Goal: Transaction & Acquisition: Purchase product/service

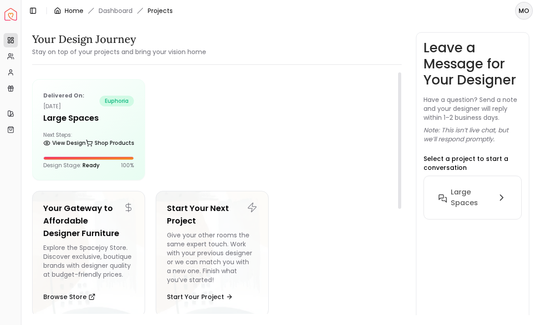
click at [76, 6] on link "Home" at bounding box center [74, 10] width 19 height 9
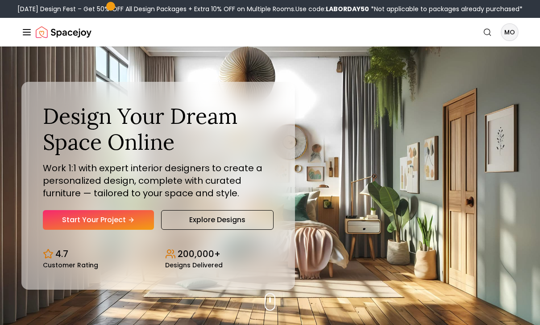
click at [97, 6] on div "Labor Day Design Fest – Get 50% OFF All Design Packages + Extra 10% OFF on Mult…" at bounding box center [269, 8] width 505 height 9
click at [254, 21] on nav "Spacejoy Search MO How It Works Design Portfolio Pricing AI Design Shop Search …" at bounding box center [269, 32] width 497 height 29
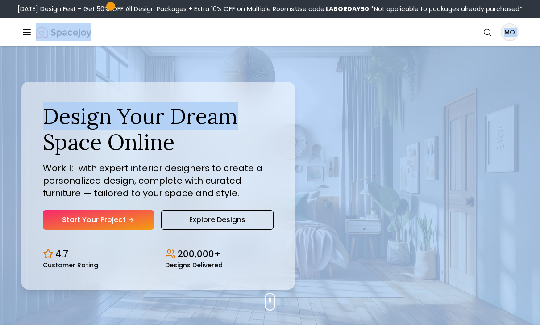
click at [84, 28] on img "Spacejoy" at bounding box center [64, 32] width 56 height 18
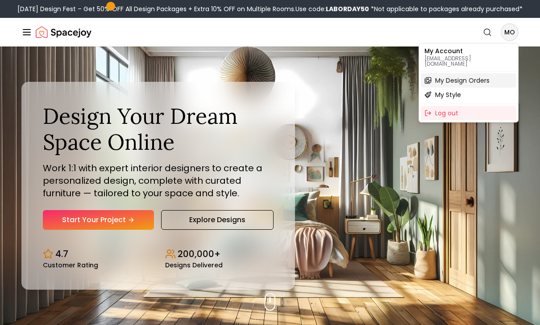
click at [474, 76] on span "My Design Orders" at bounding box center [462, 80] width 54 height 9
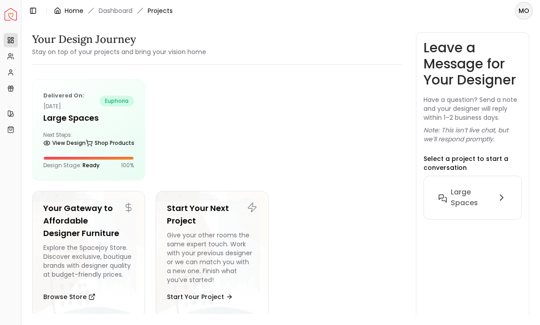
click at [67, 7] on link "Home" at bounding box center [74, 10] width 19 height 9
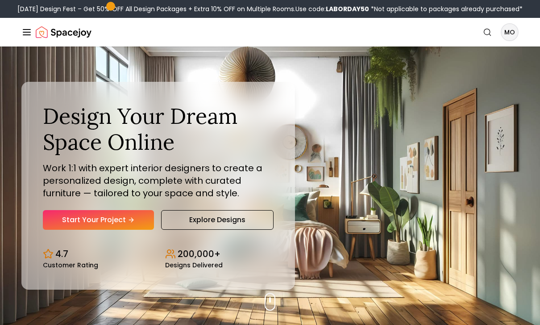
click at [76, 11] on div "Labor Day Design Fest – Get 50% OFF All Design Packages + Extra 10% OFF on Mult…" at bounding box center [269, 8] width 505 height 9
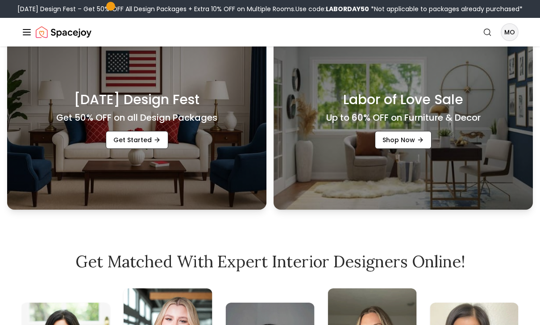
scroll to position [301, 0]
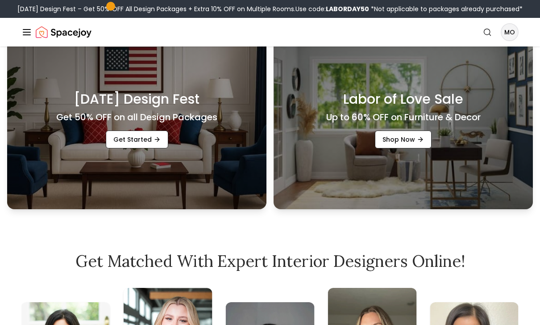
click at [117, 181] on div "Labor Day Design Fest Get 50% OFF on all Design Packages Get Started" at bounding box center [136, 119] width 259 height 179
click at [117, 148] on link "Get Started" at bounding box center [137, 139] width 63 height 18
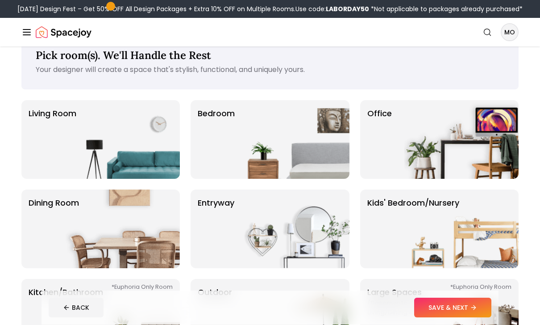
scroll to position [32, 0]
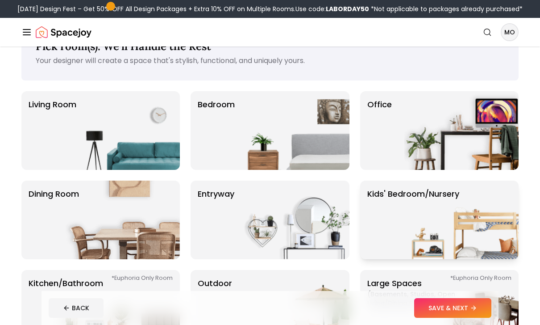
click at [416, 234] on img at bounding box center [461, 219] width 114 height 79
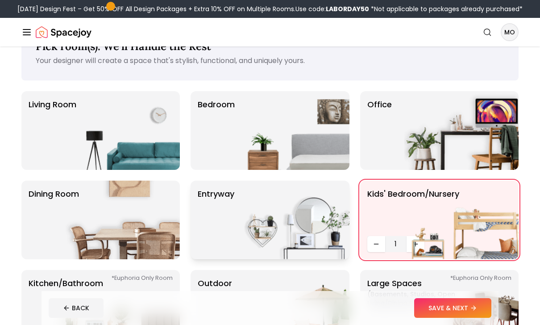
click at [243, 223] on img at bounding box center [292, 219] width 114 height 79
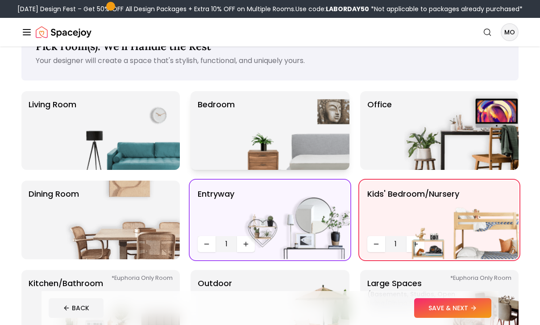
click at [238, 146] on img at bounding box center [292, 130] width 114 height 79
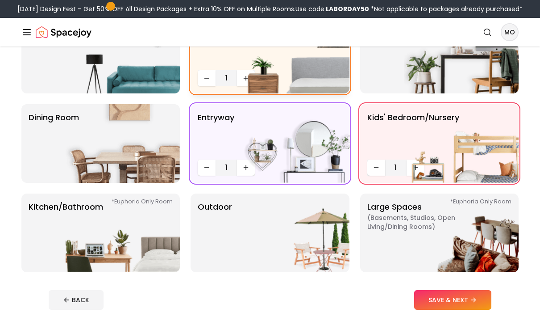
scroll to position [108, 0]
click at [417, 165] on img at bounding box center [461, 143] width 114 height 79
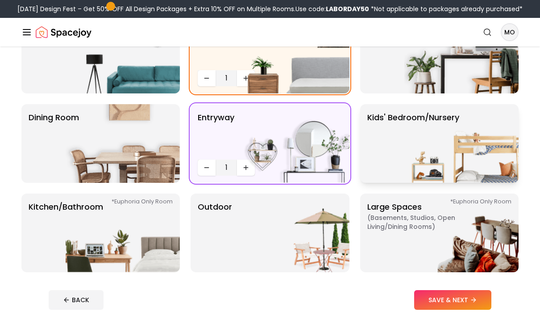
click at [401, 155] on p "Kids' Bedroom/Nursery" at bounding box center [413, 143] width 92 height 64
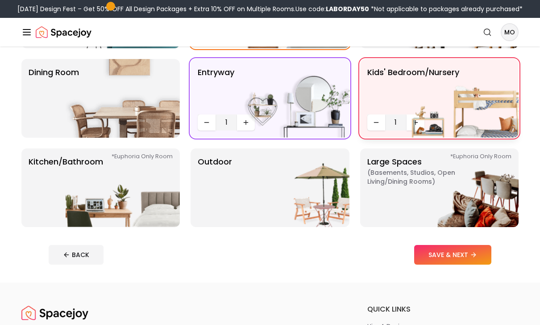
scroll to position [156, 0]
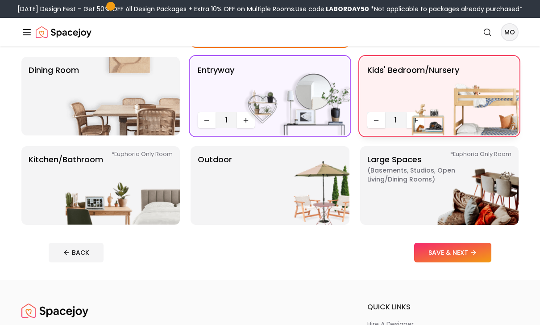
click at [413, 117] on img at bounding box center [461, 96] width 114 height 79
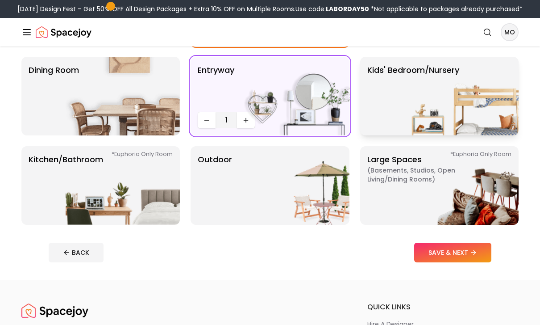
click at [396, 105] on p "Kids' Bedroom/Nursery" at bounding box center [413, 96] width 92 height 64
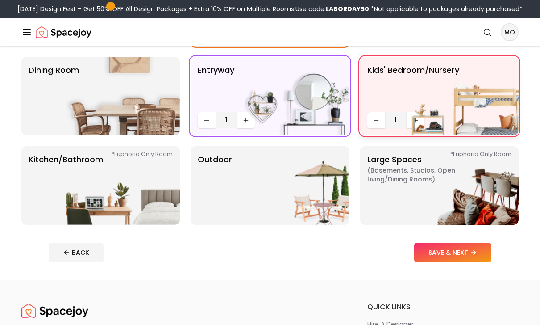
click at [426, 120] on img at bounding box center [461, 96] width 114 height 79
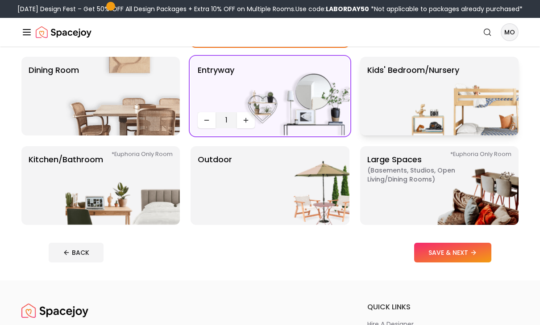
click at [423, 125] on img at bounding box center [461, 96] width 114 height 79
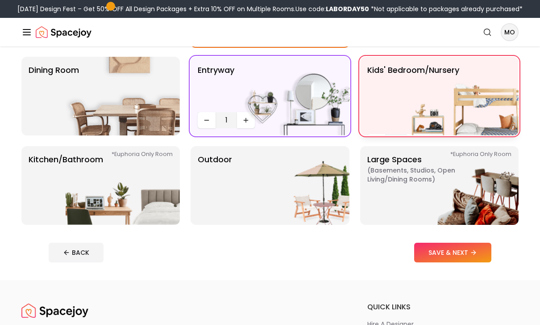
click at [423, 125] on img at bounding box center [461, 96] width 114 height 79
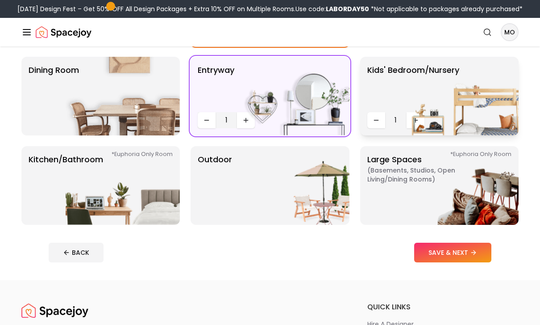
click at [431, 126] on img at bounding box center [461, 96] width 114 height 79
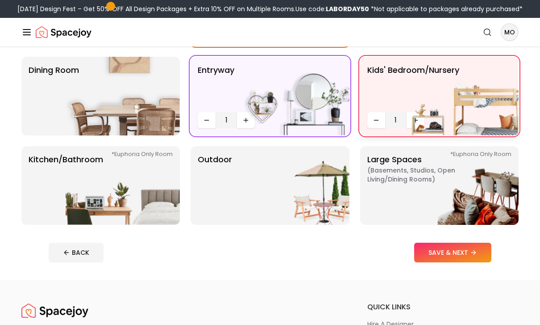
click at [419, 124] on img at bounding box center [461, 96] width 114 height 79
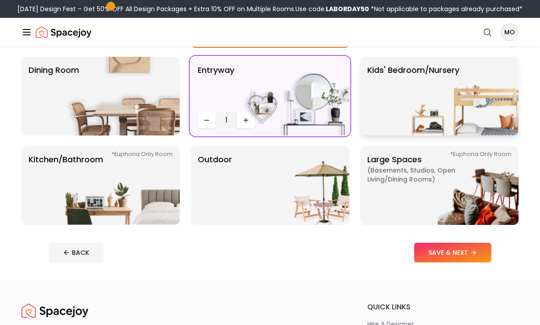
click at [420, 125] on img at bounding box center [461, 96] width 114 height 79
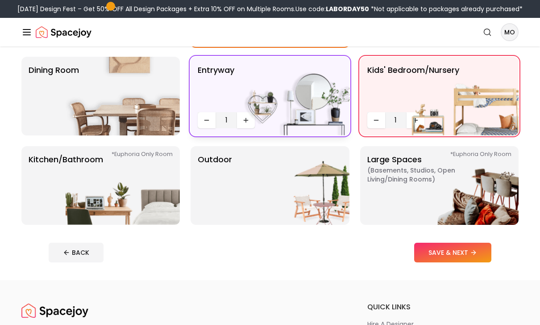
click at [245, 124] on img at bounding box center [292, 96] width 114 height 79
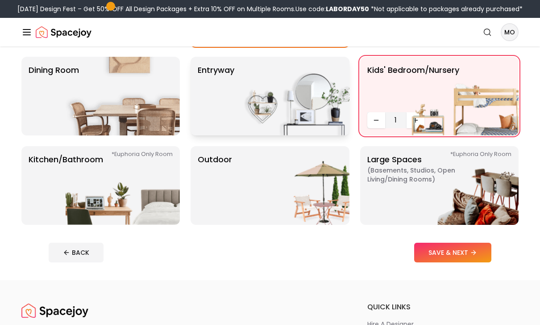
click at [254, 120] on img at bounding box center [292, 96] width 114 height 79
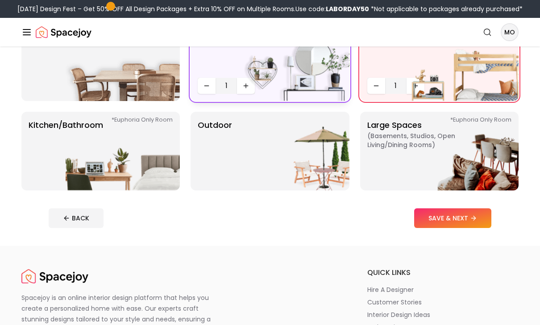
scroll to position [189, 0]
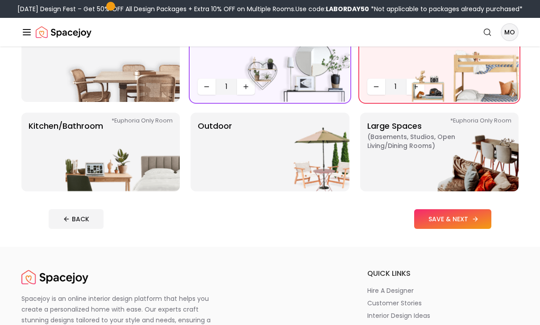
click at [448, 209] on button "SAVE & NEXT" at bounding box center [452, 219] width 77 height 20
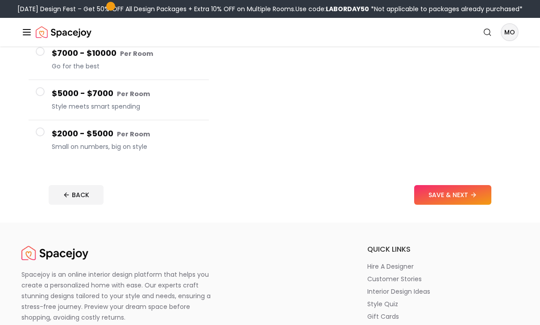
click at [52, 133] on h4 "$2000 - $5000 Per Room" at bounding box center [127, 134] width 150 height 13
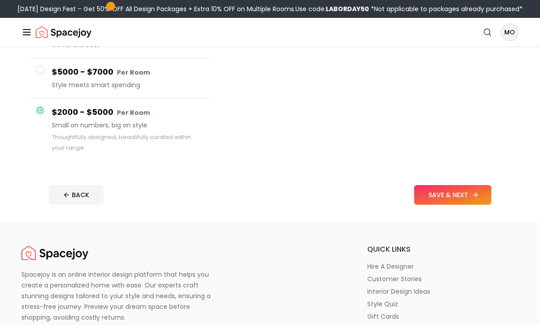
click at [443, 201] on button "SAVE & NEXT" at bounding box center [452, 195] width 77 height 20
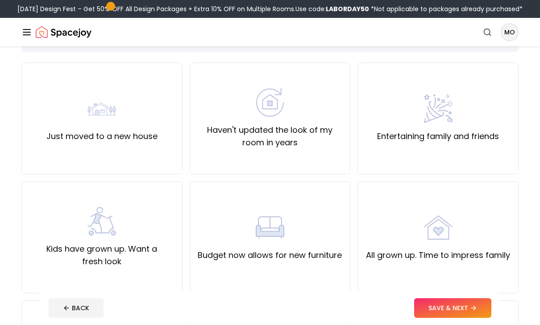
scroll to position [50, 0]
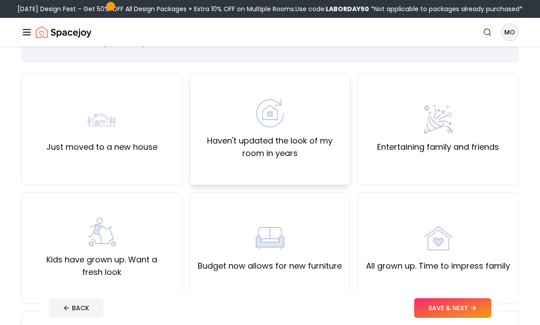
click at [235, 146] on label "Haven't updated the look of my room in years" at bounding box center [270, 146] width 146 height 25
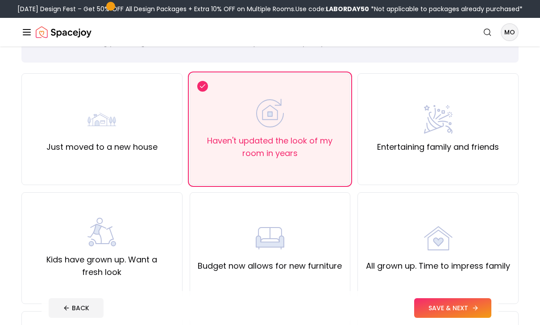
click at [435, 303] on button "SAVE & NEXT" at bounding box center [452, 308] width 77 height 20
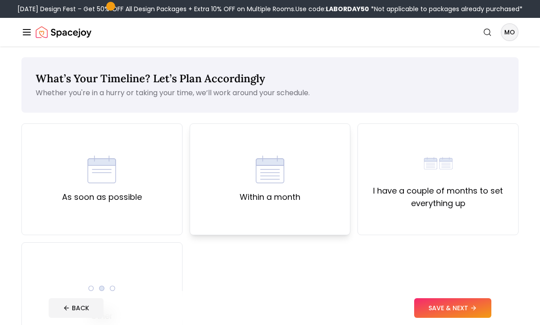
click at [269, 207] on div "Within a month" at bounding box center [270, 179] width 161 height 112
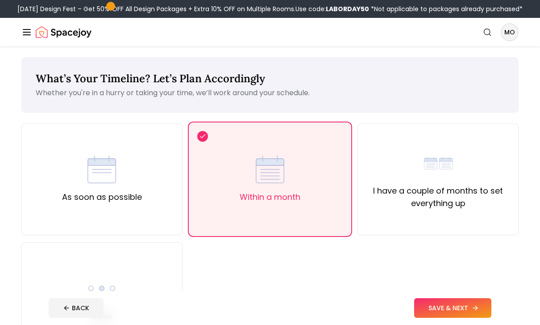
click at [456, 302] on button "SAVE & NEXT" at bounding box center [452, 308] width 77 height 20
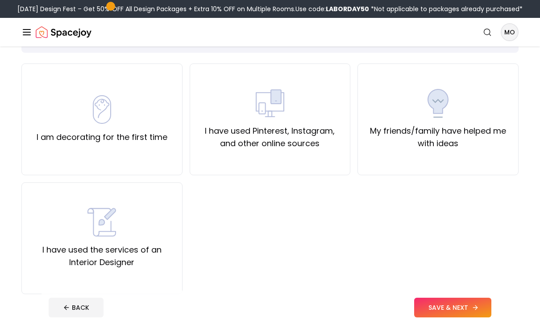
scroll to position [60, 0]
click at [100, 93] on div "I am decorating for the first time" at bounding box center [101, 119] width 161 height 112
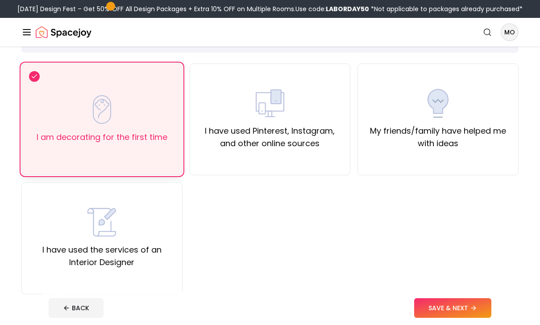
click at [66, 106] on div "I am decorating for the first time" at bounding box center [102, 119] width 131 height 48
click at [217, 137] on label "I have used Pinterest, Instagram, and other online sources" at bounding box center [270, 137] width 146 height 25
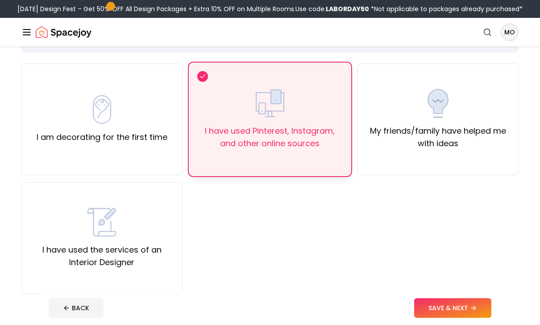
click at [460, 317] on button "SAVE & NEXT" at bounding box center [452, 308] width 77 height 20
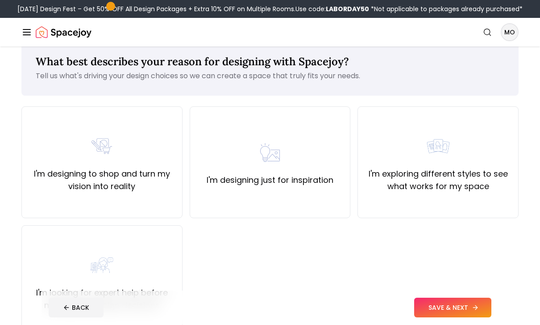
scroll to position [17, 0]
click at [150, 202] on div "I'm designing to shop and turn my vision into reality" at bounding box center [101, 162] width 161 height 112
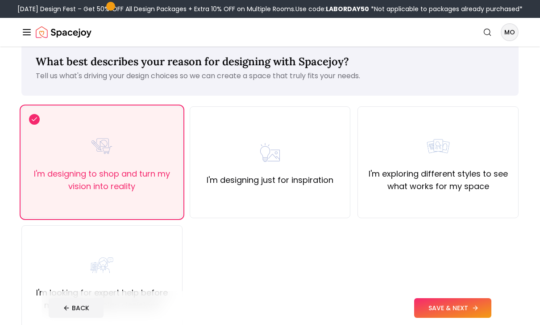
click at [442, 317] on button "SAVE & NEXT" at bounding box center [452, 308] width 77 height 20
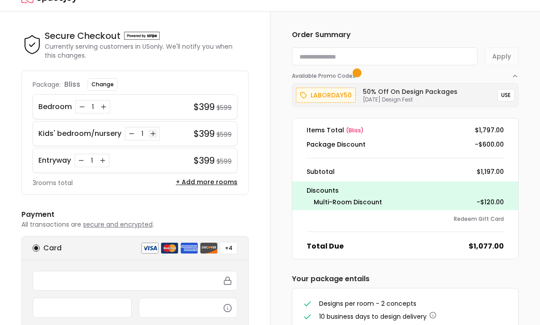
click at [154, 135] on icon "Increase quantity for Kids' bedroom/nursery" at bounding box center [153, 133] width 7 height 7
click at [157, 133] on button "Increase quantity for Kids' bedroom/nursery" at bounding box center [153, 133] width 9 height 9
click at [510, 95] on button "USE" at bounding box center [505, 95] width 17 height 13
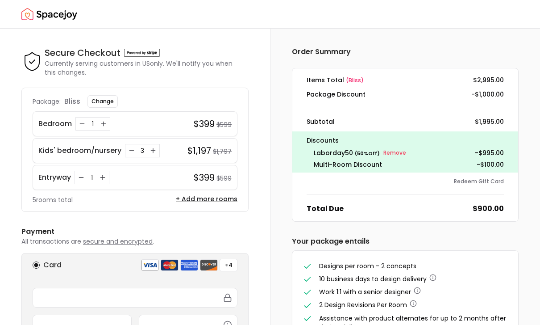
click at [354, 79] on span "( bliss )" at bounding box center [355, 80] width 18 height 8
